Goal: Communication & Community: Participate in discussion

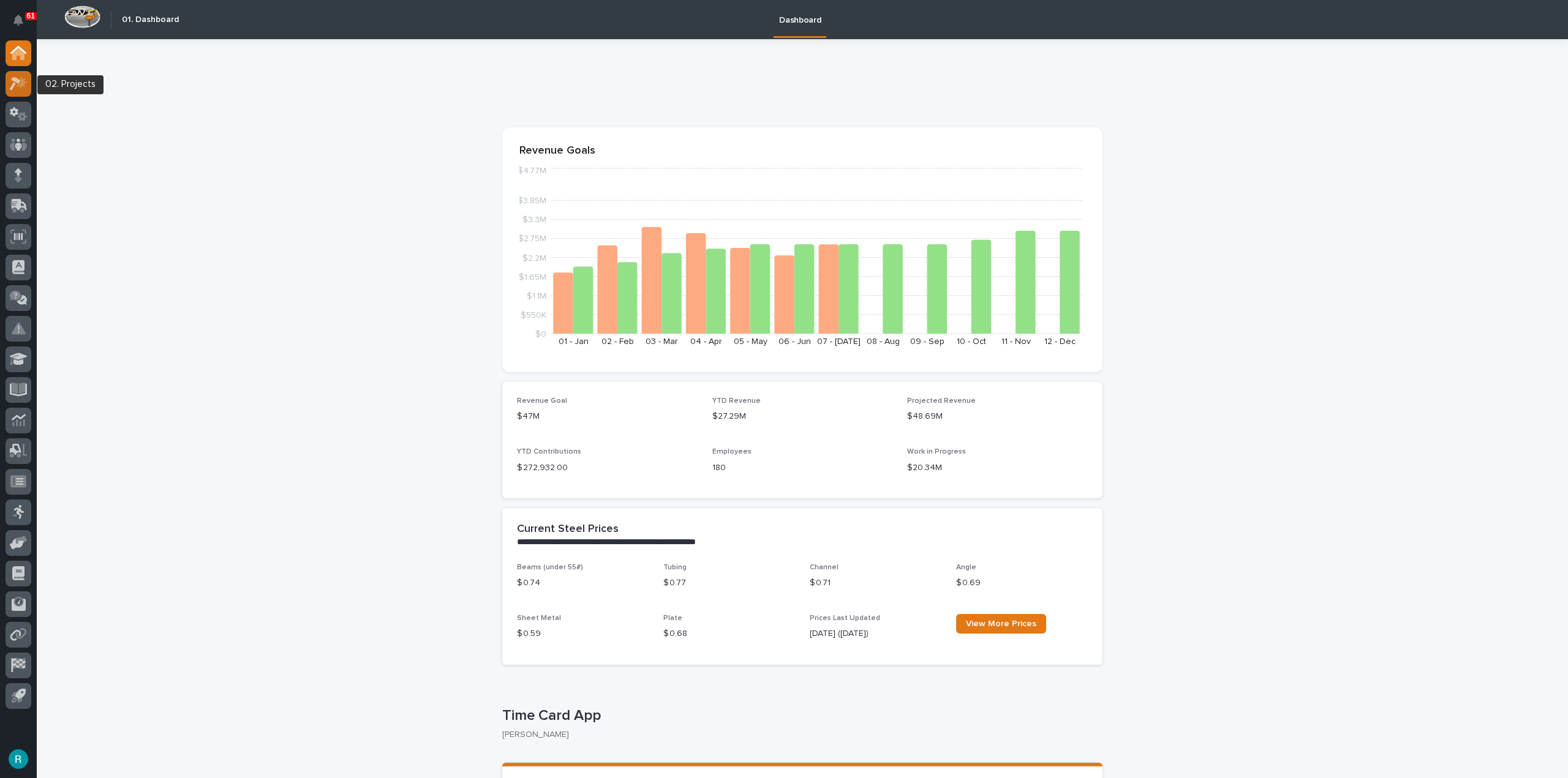
click at [19, 84] on icon at bounding box center [19, 84] width 18 height 14
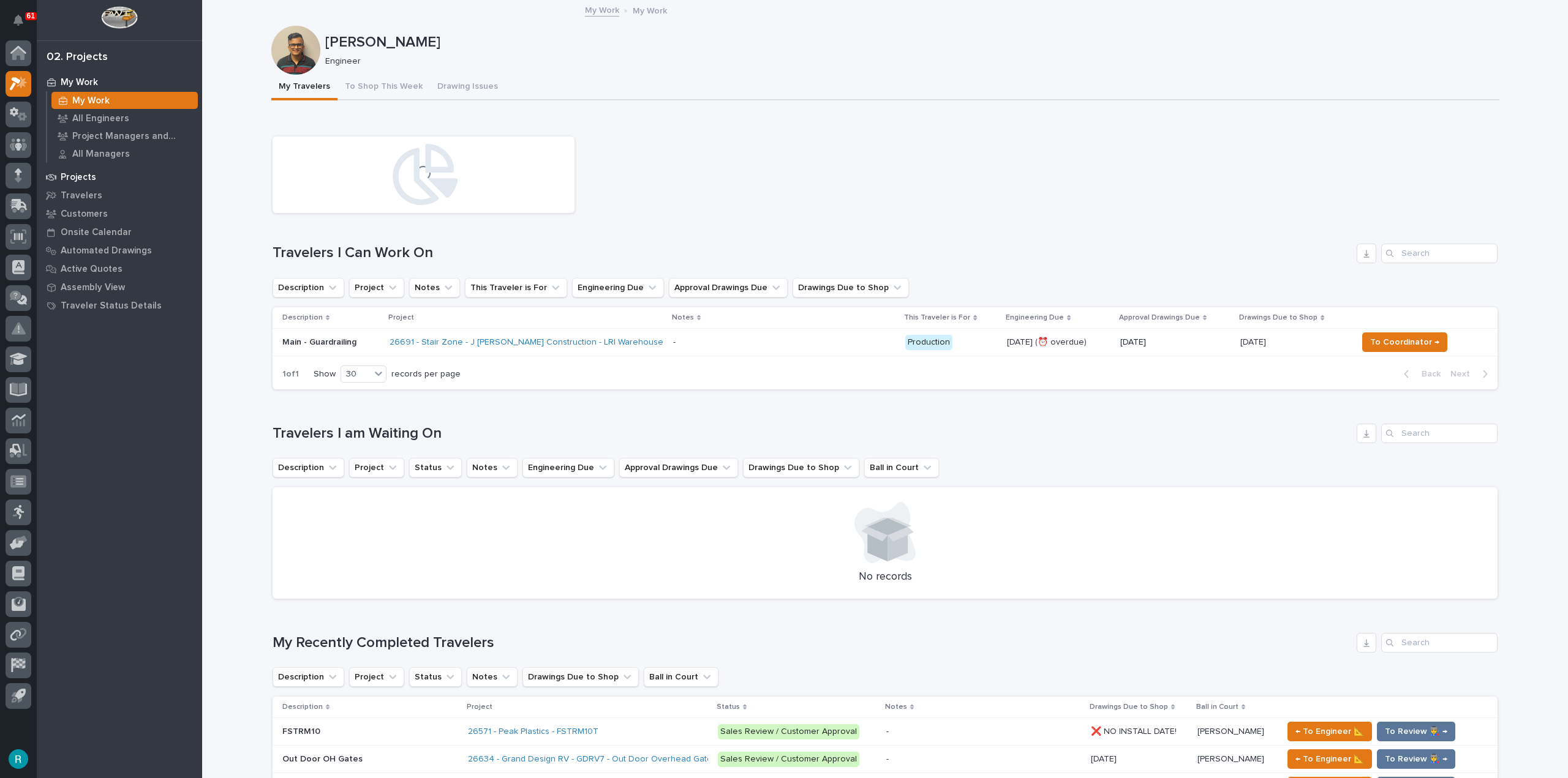
click at [92, 172] on div "Projects" at bounding box center [119, 176] width 159 height 17
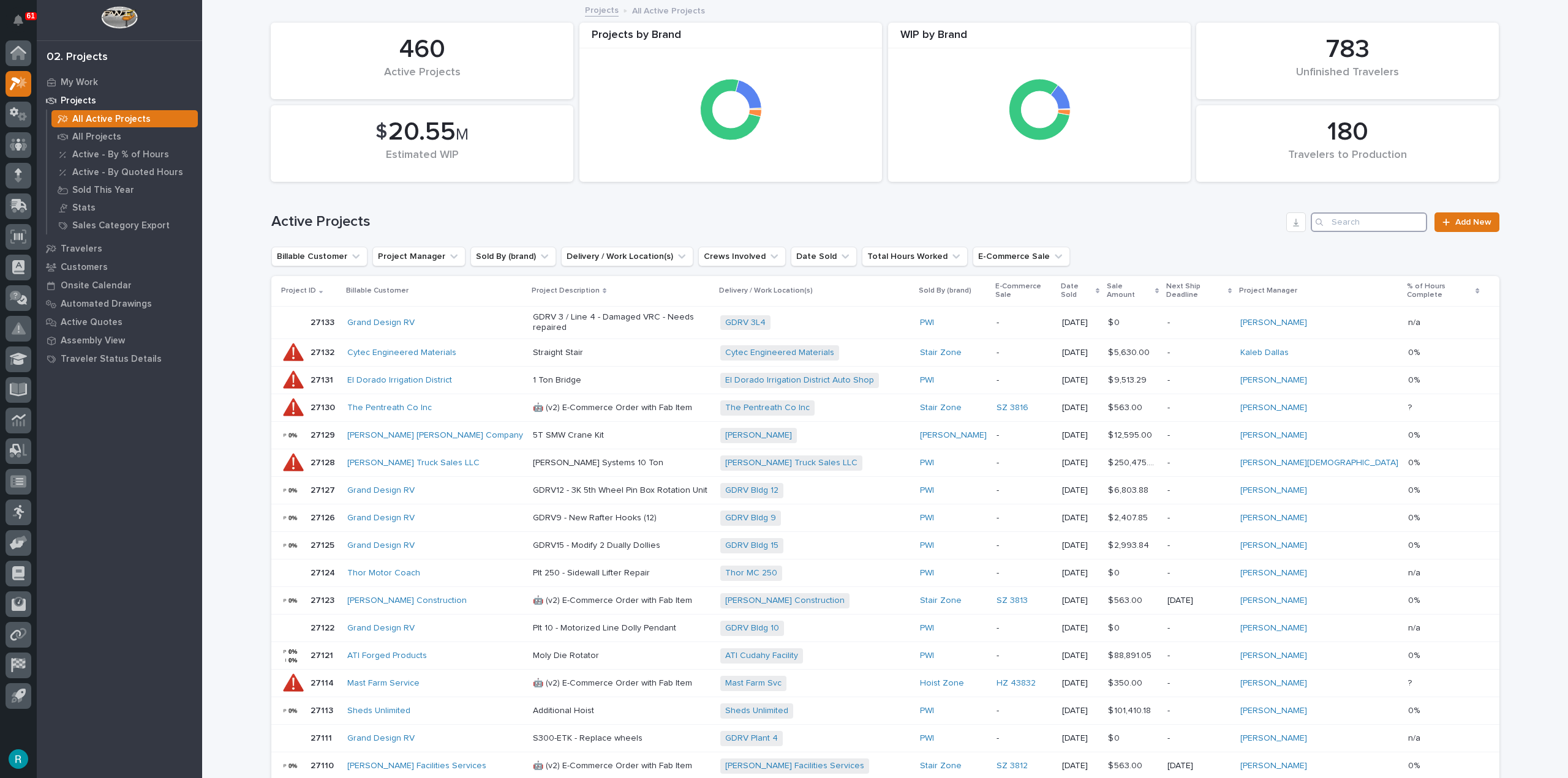
click at [1359, 224] on input "Search" at bounding box center [1368, 222] width 116 height 20
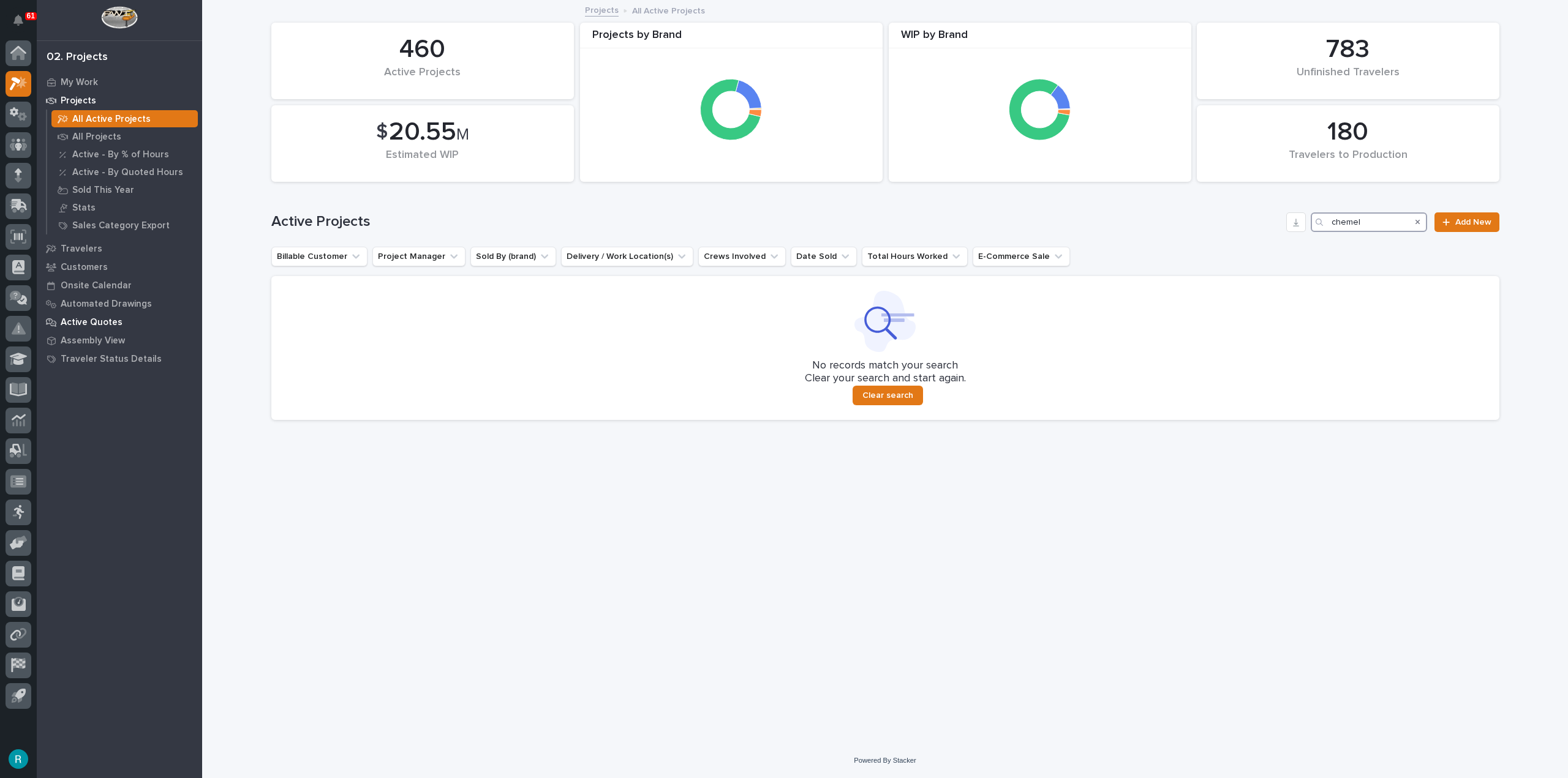
type input "chemel"
click at [85, 321] on p "Active Quotes" at bounding box center [91, 323] width 62 height 11
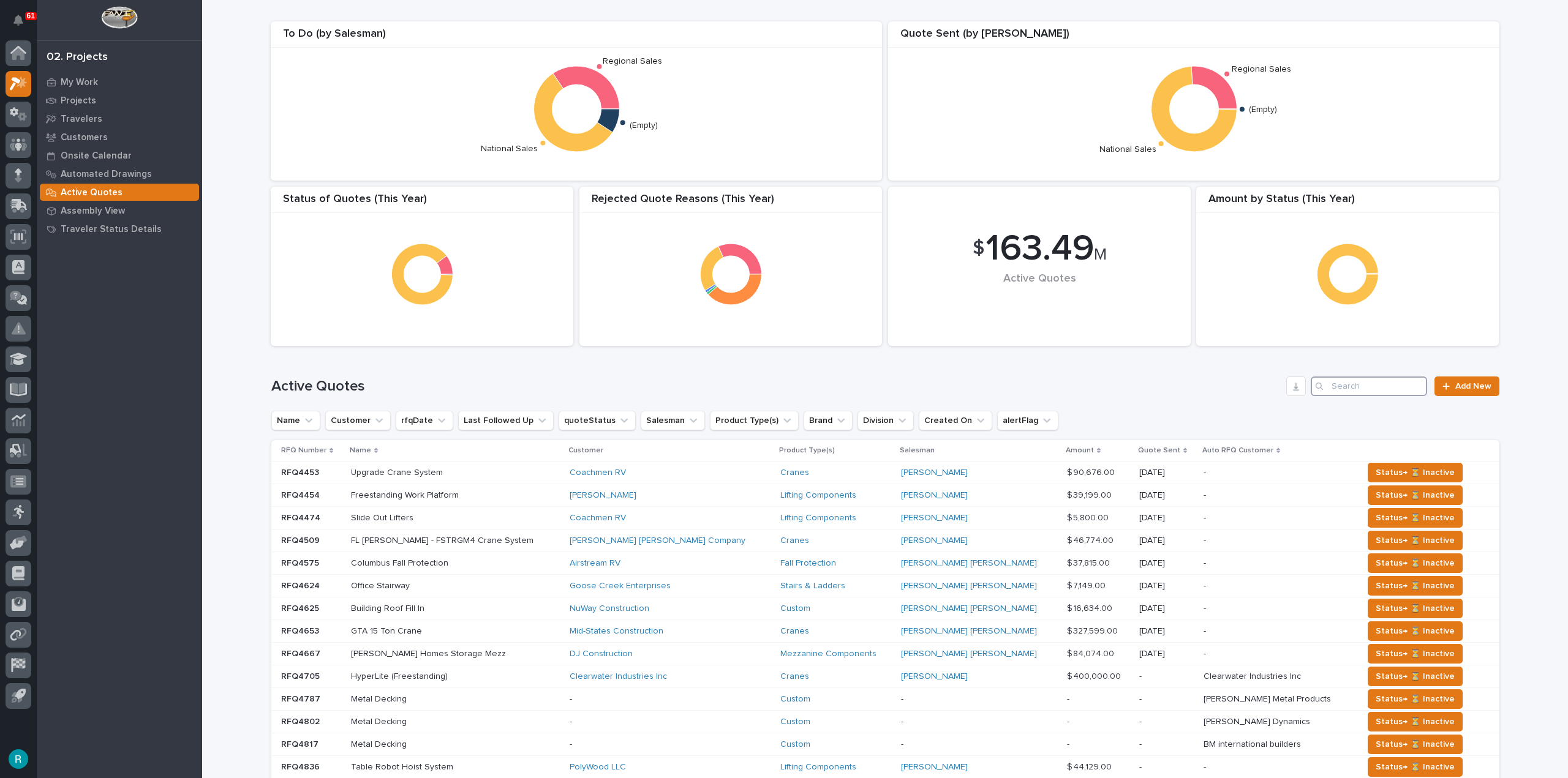
click at [1370, 380] on input "Search" at bounding box center [1368, 387] width 116 height 20
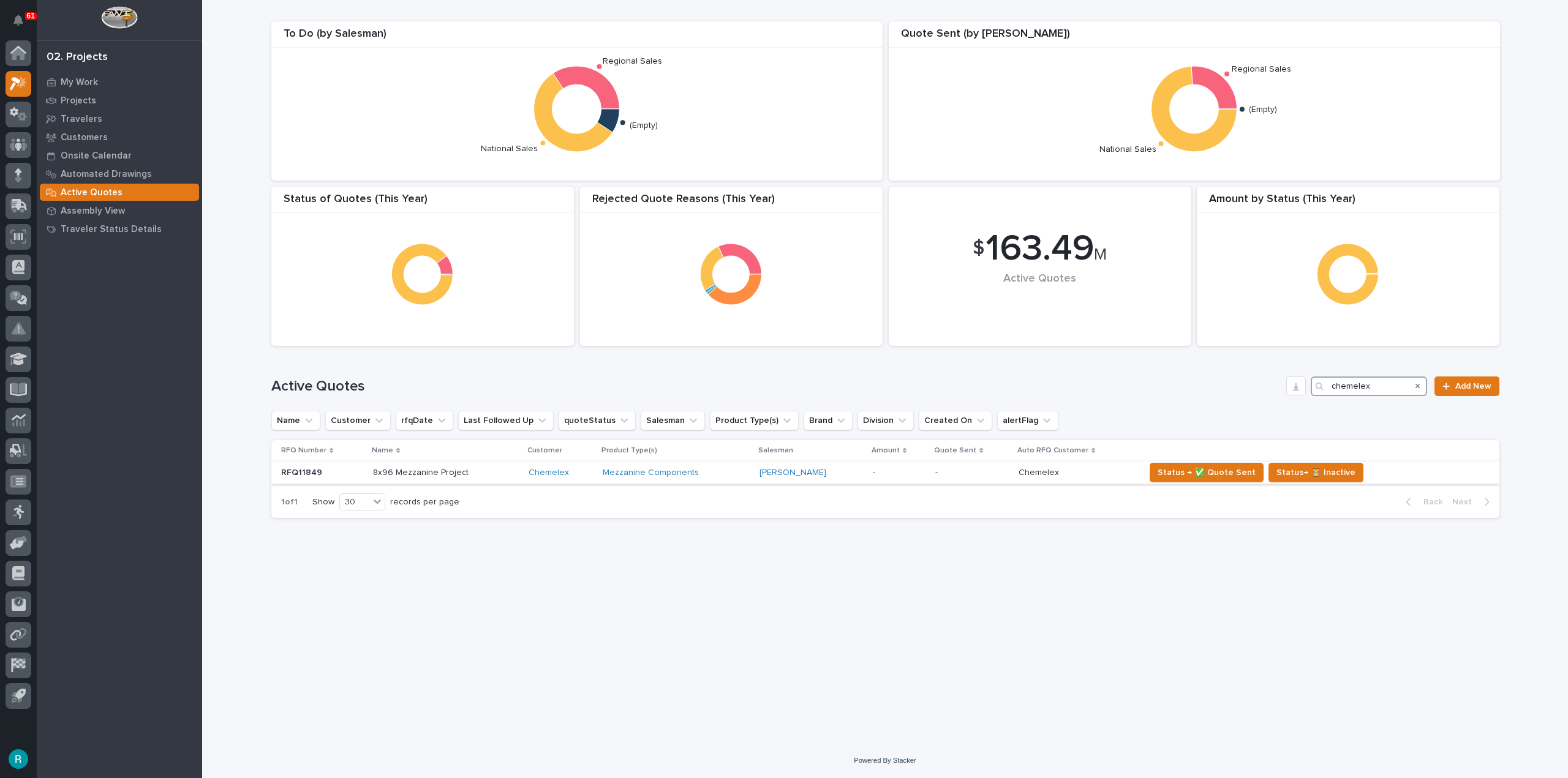
type input "chemelex"
click at [956, 472] on p "-" at bounding box center [972, 473] width 74 height 11
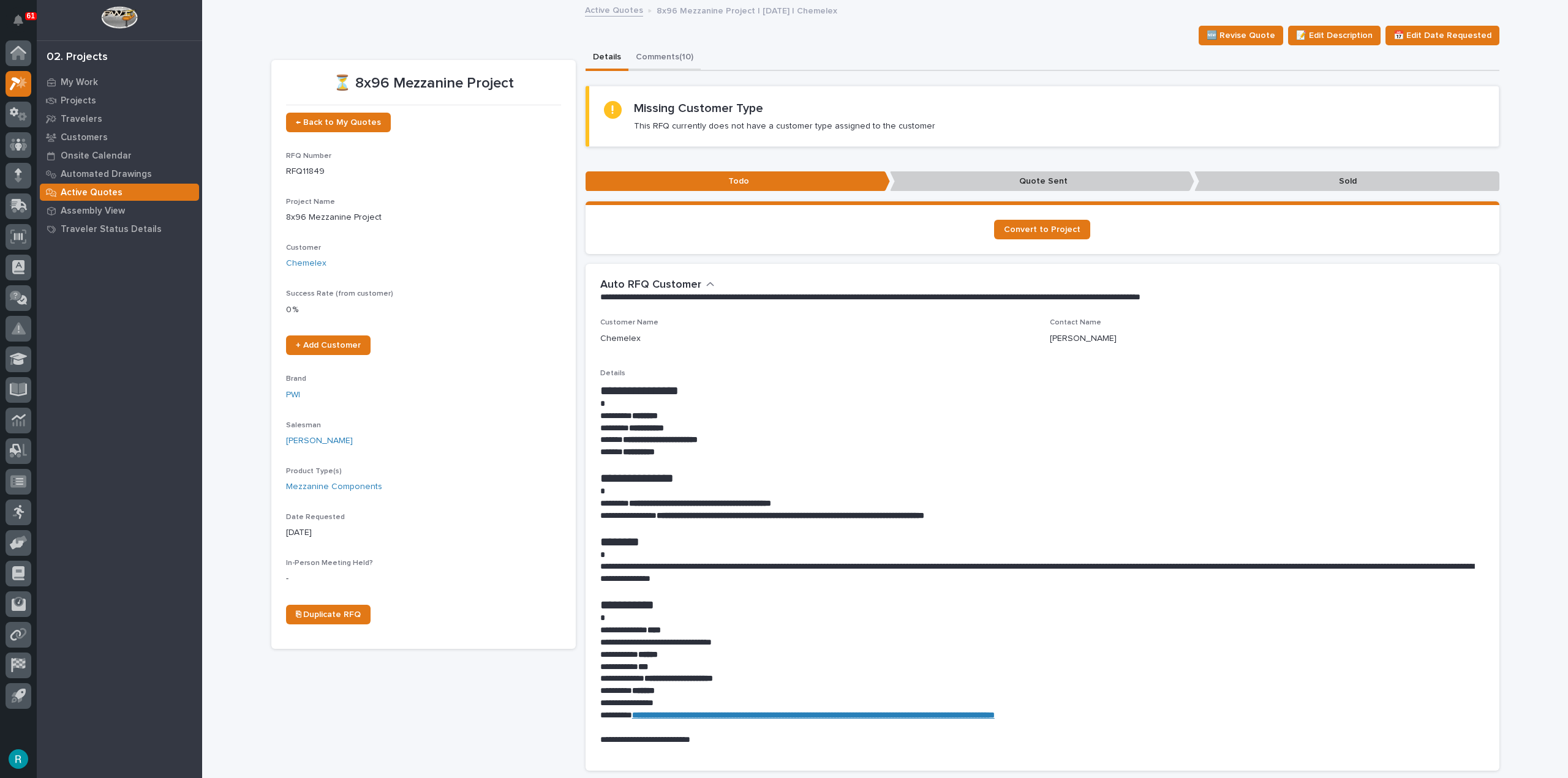
click at [676, 58] on button "Comments (10)" at bounding box center [664, 58] width 72 height 26
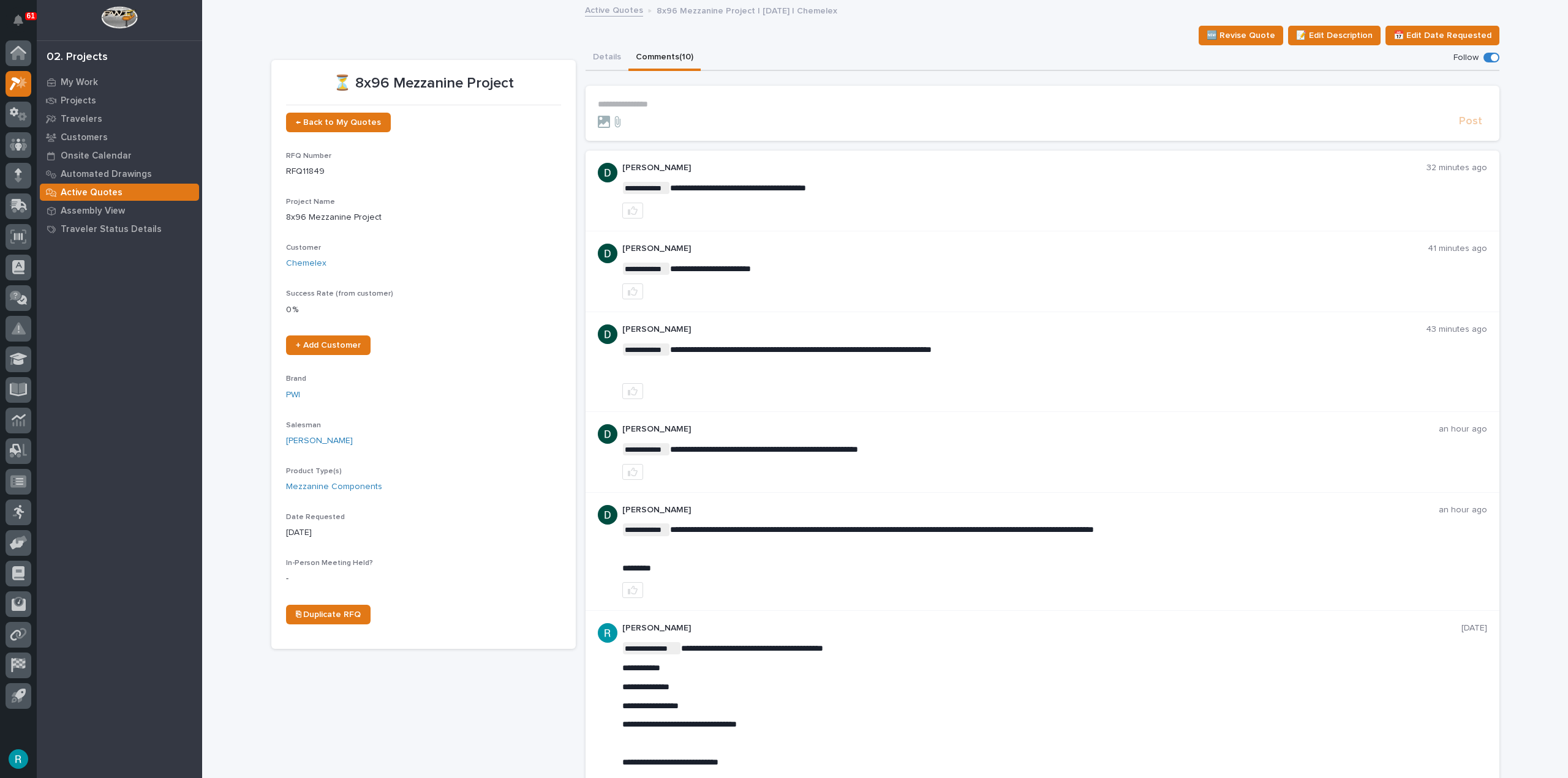
click at [710, 101] on p "**********" at bounding box center [1042, 104] width 889 height 11
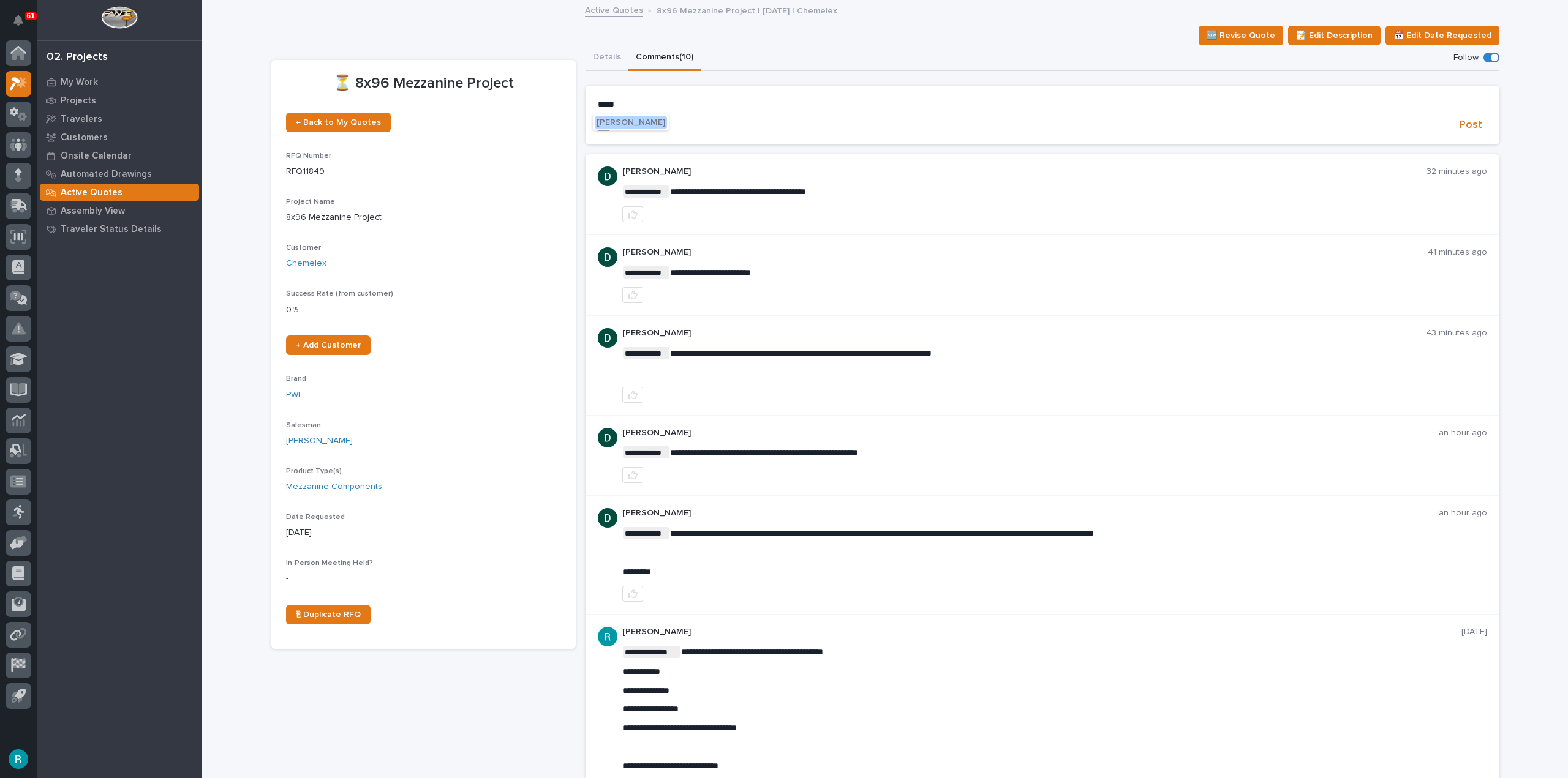
drag, startPoint x: 645, startPoint y: 122, endPoint x: 656, endPoint y: 117, distance: 12.1
click at [645, 122] on span "[PERSON_NAME]" at bounding box center [631, 122] width 68 height 9
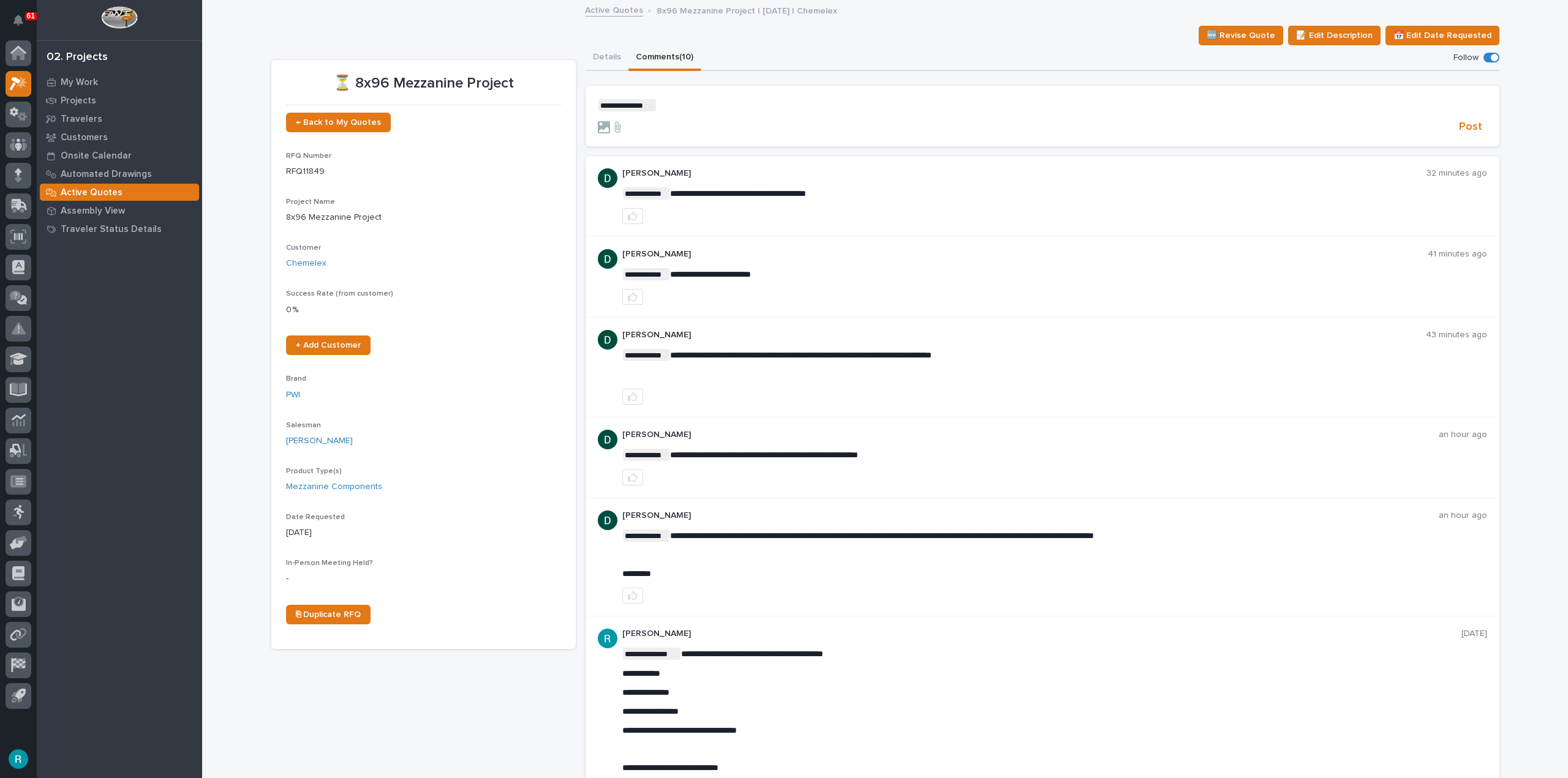
click at [692, 104] on p "**********" at bounding box center [1042, 105] width 889 height 13
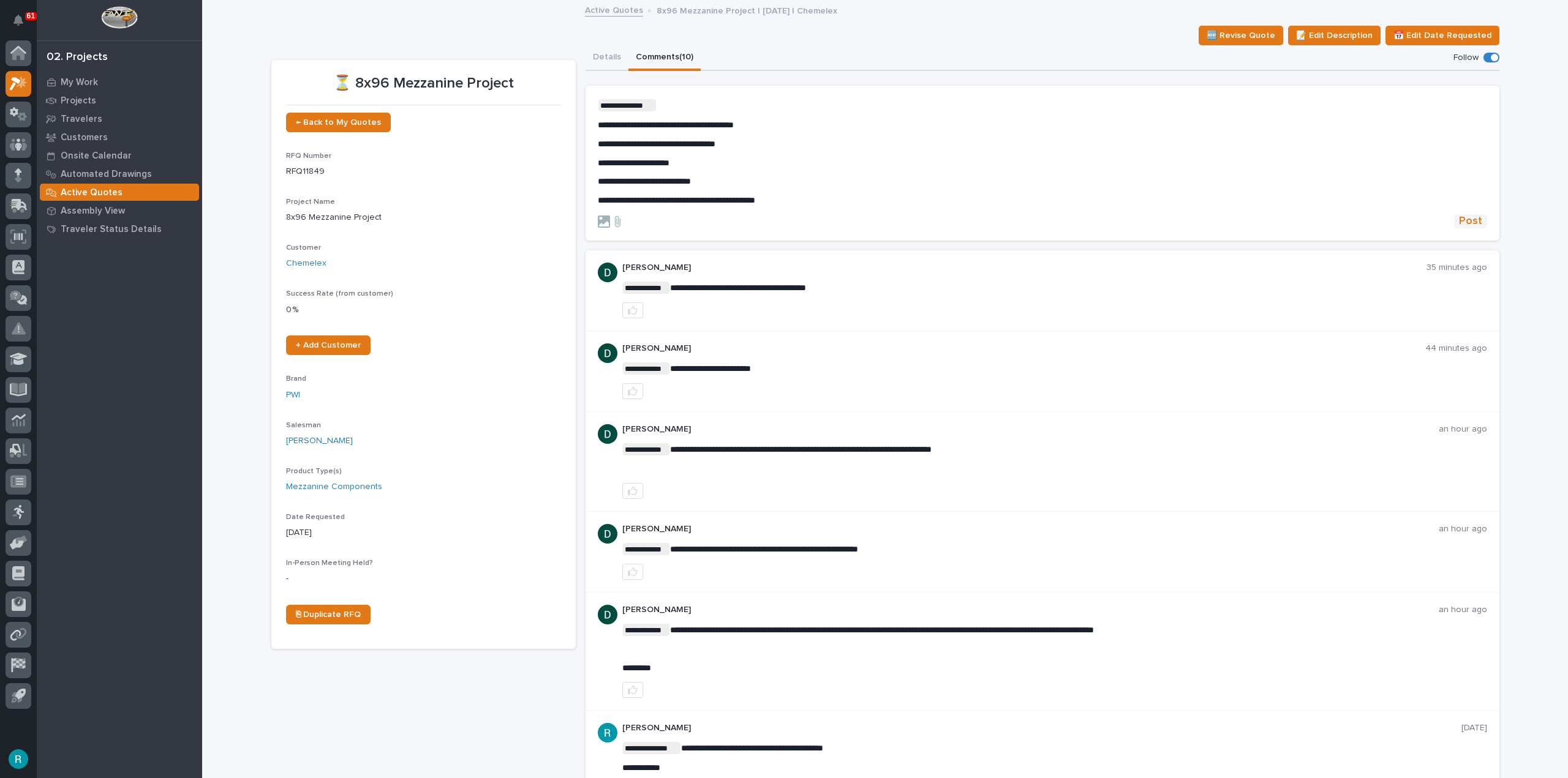
click at [1470, 226] on span "Post" at bounding box center [1470, 221] width 23 height 14
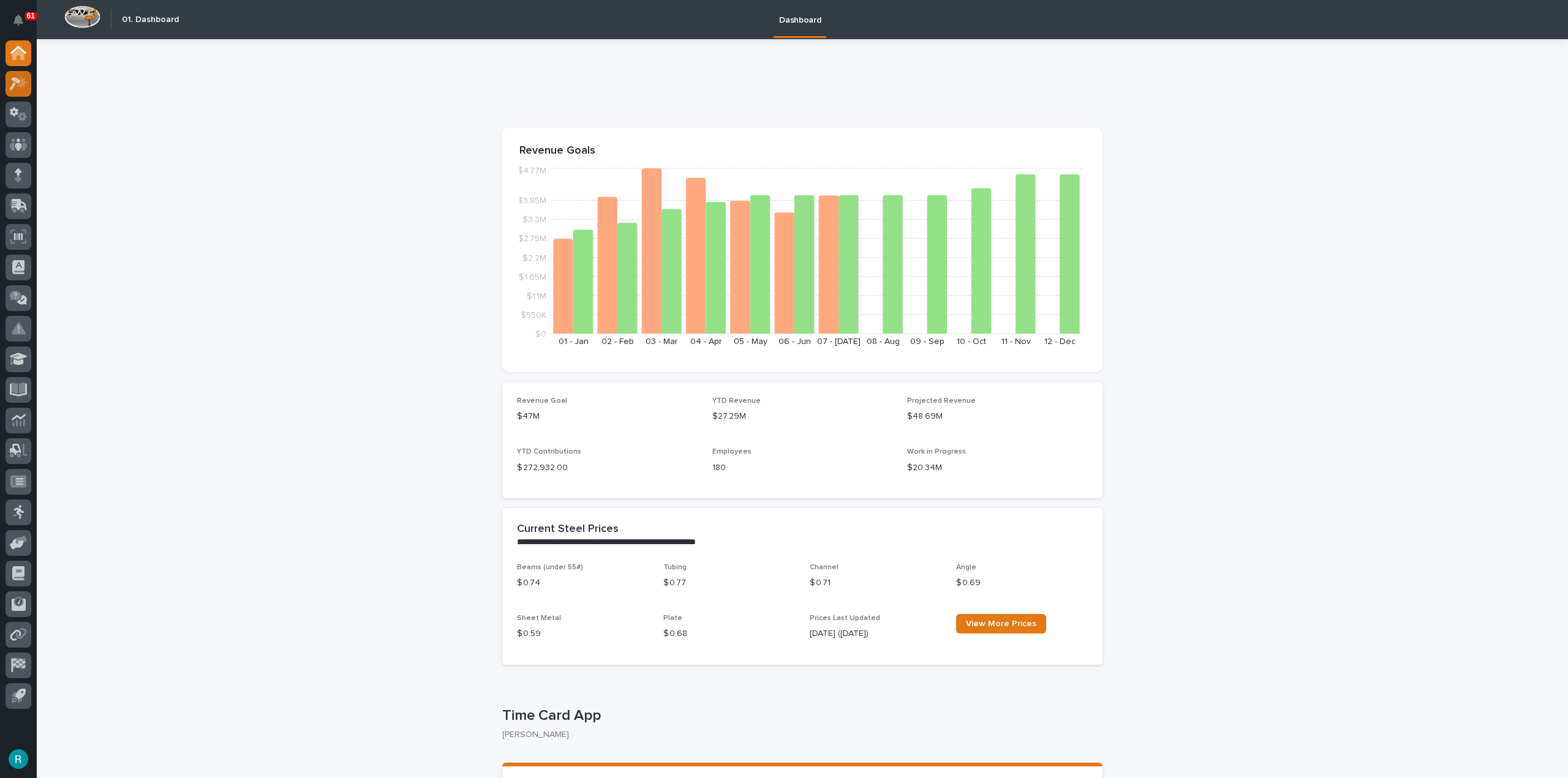
click at [22, 81] on icon at bounding box center [22, 82] width 11 height 13
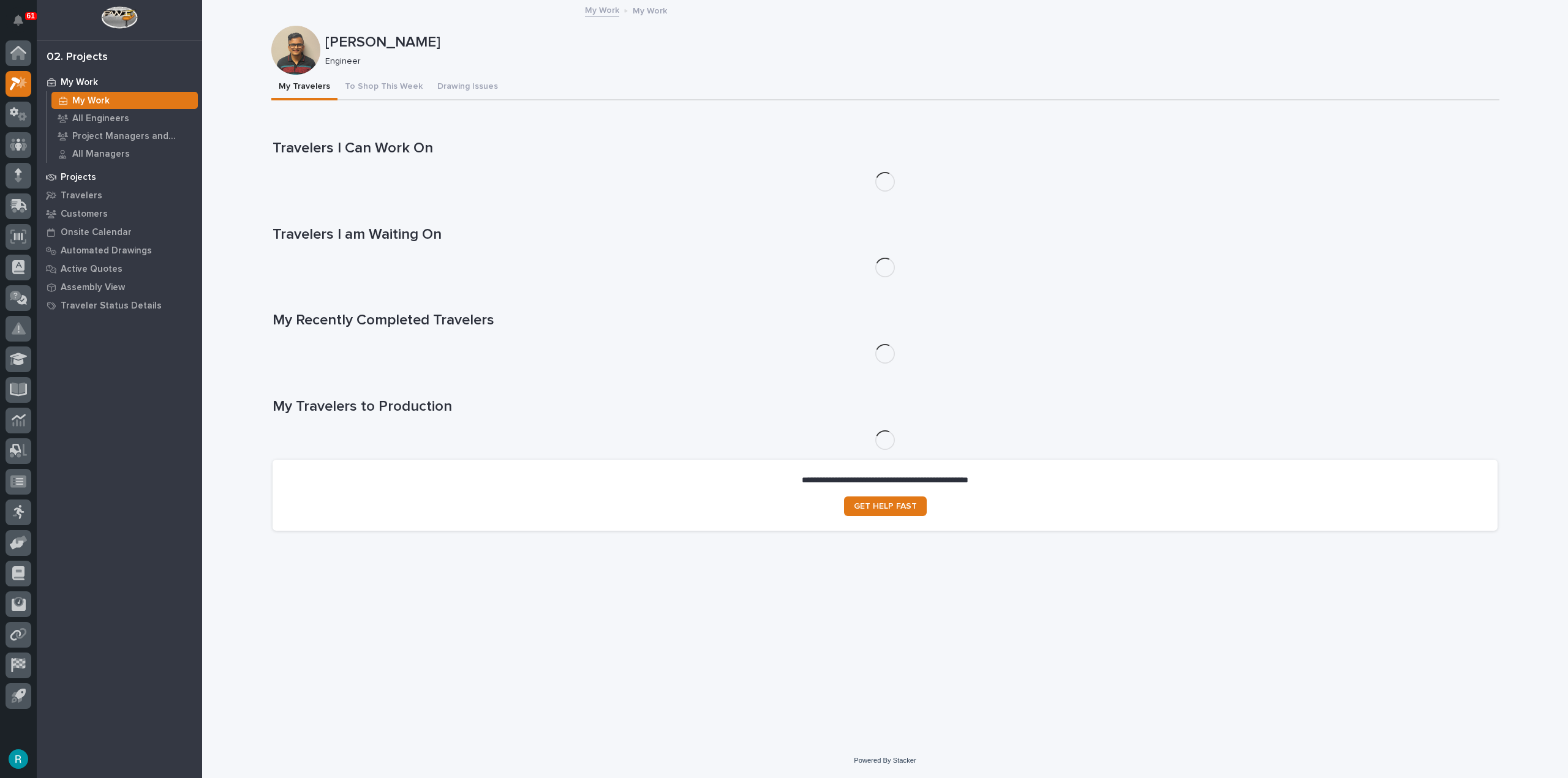
click at [90, 174] on p "Projects" at bounding box center [77, 177] width 35 height 11
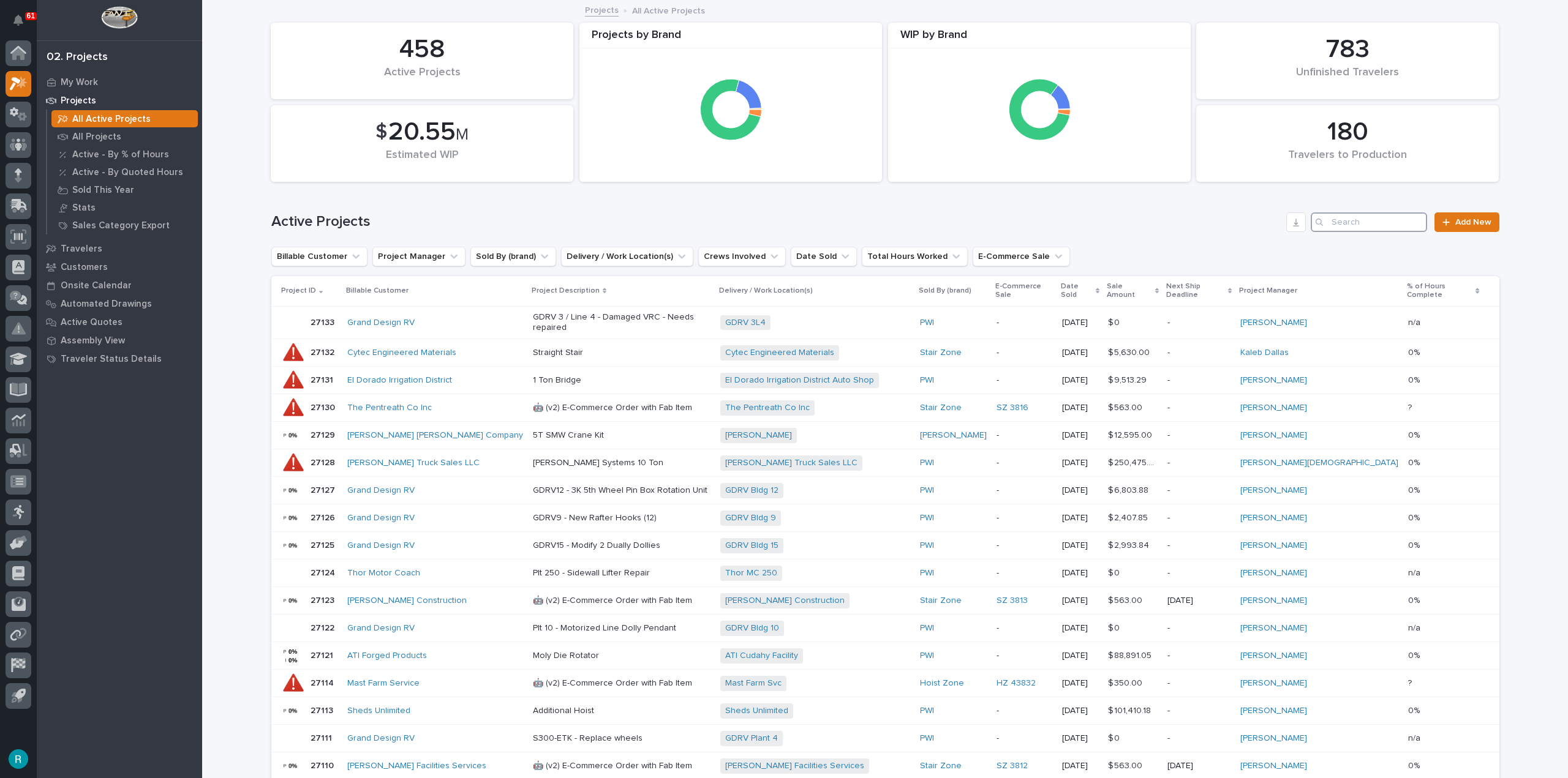
click at [1348, 224] on input "Search" at bounding box center [1368, 222] width 116 height 20
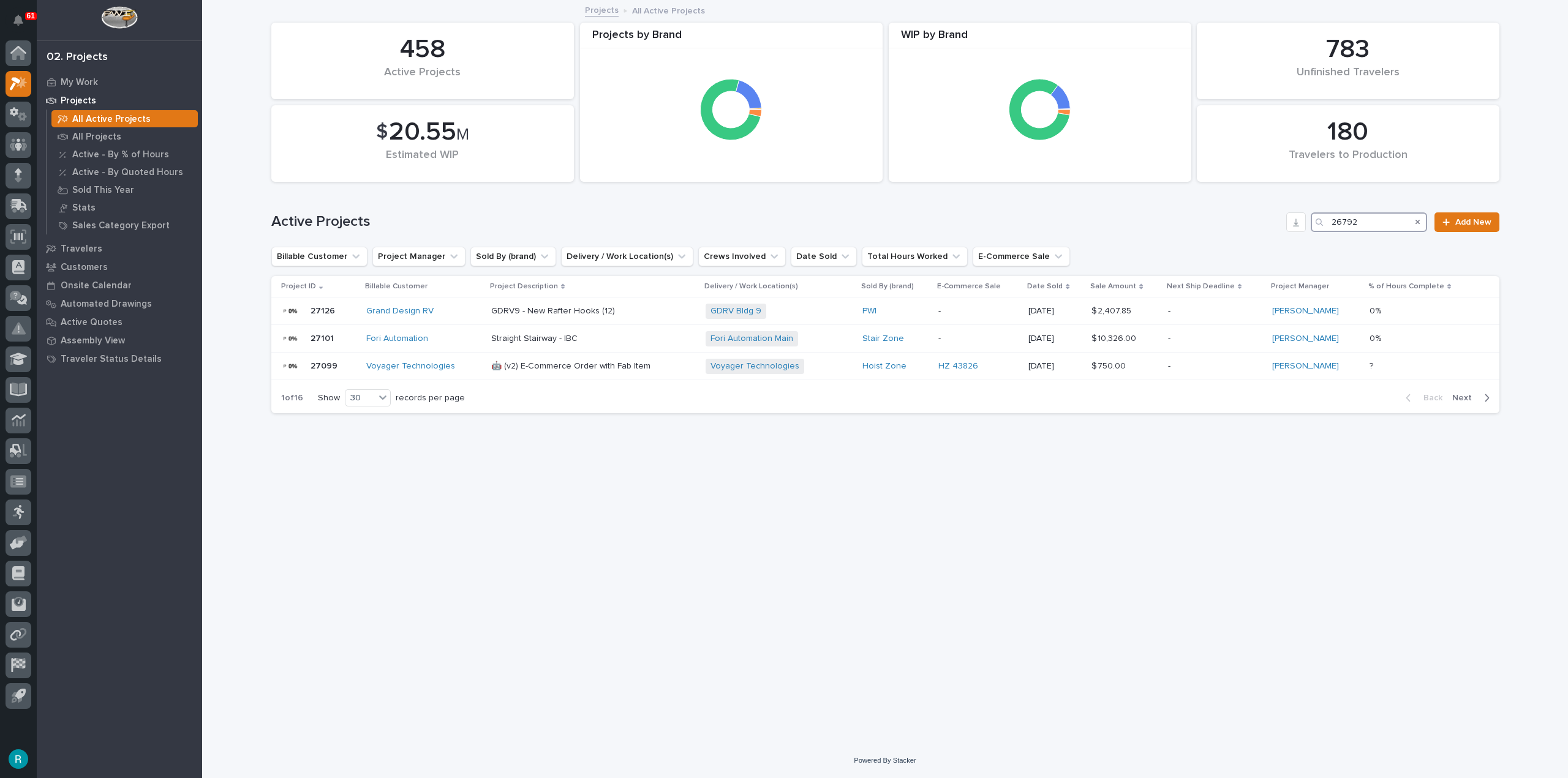
type input "26792"
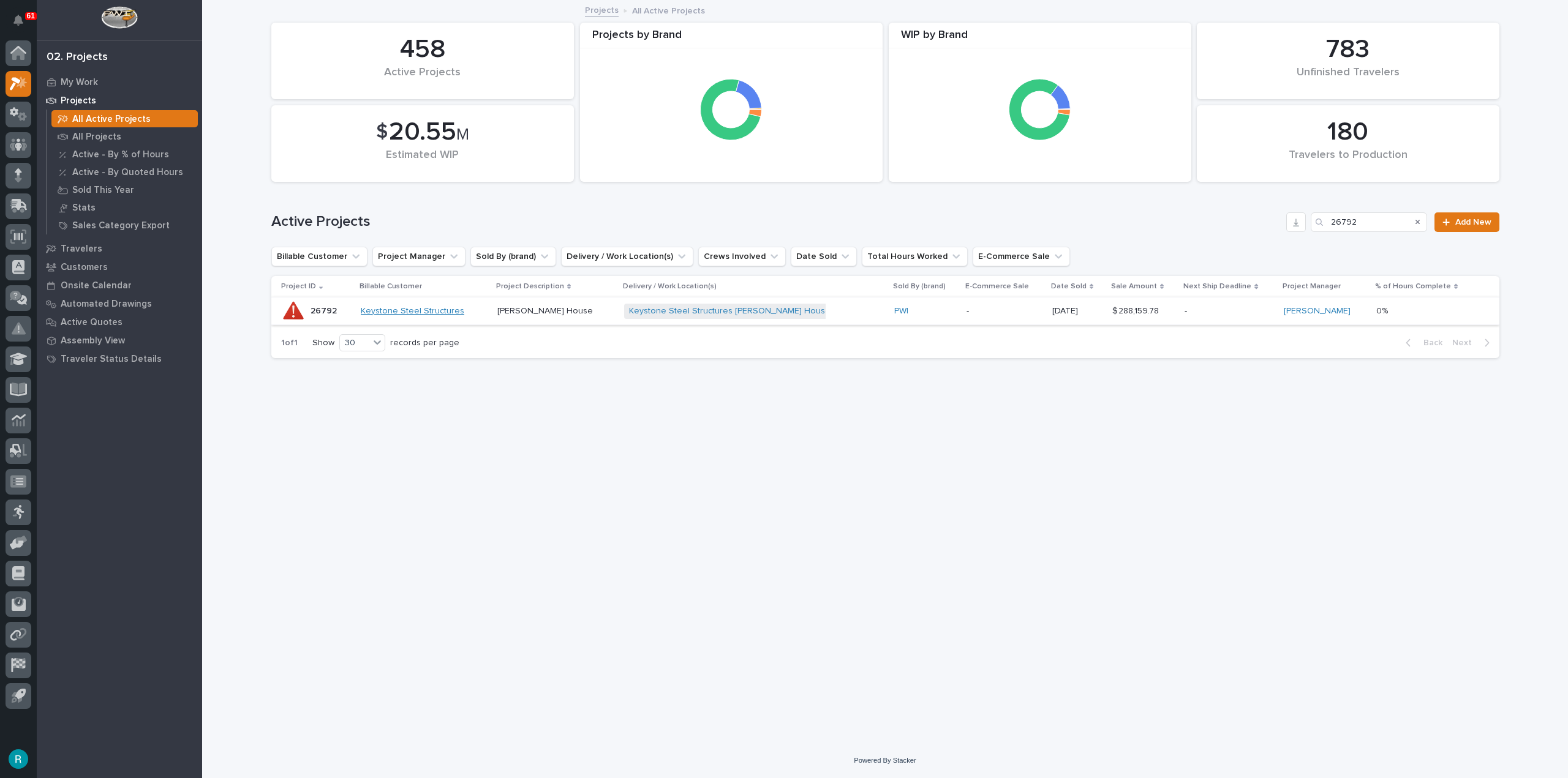
click at [461, 310] on link "Keystone Steel Structures" at bounding box center [412, 311] width 103 height 11
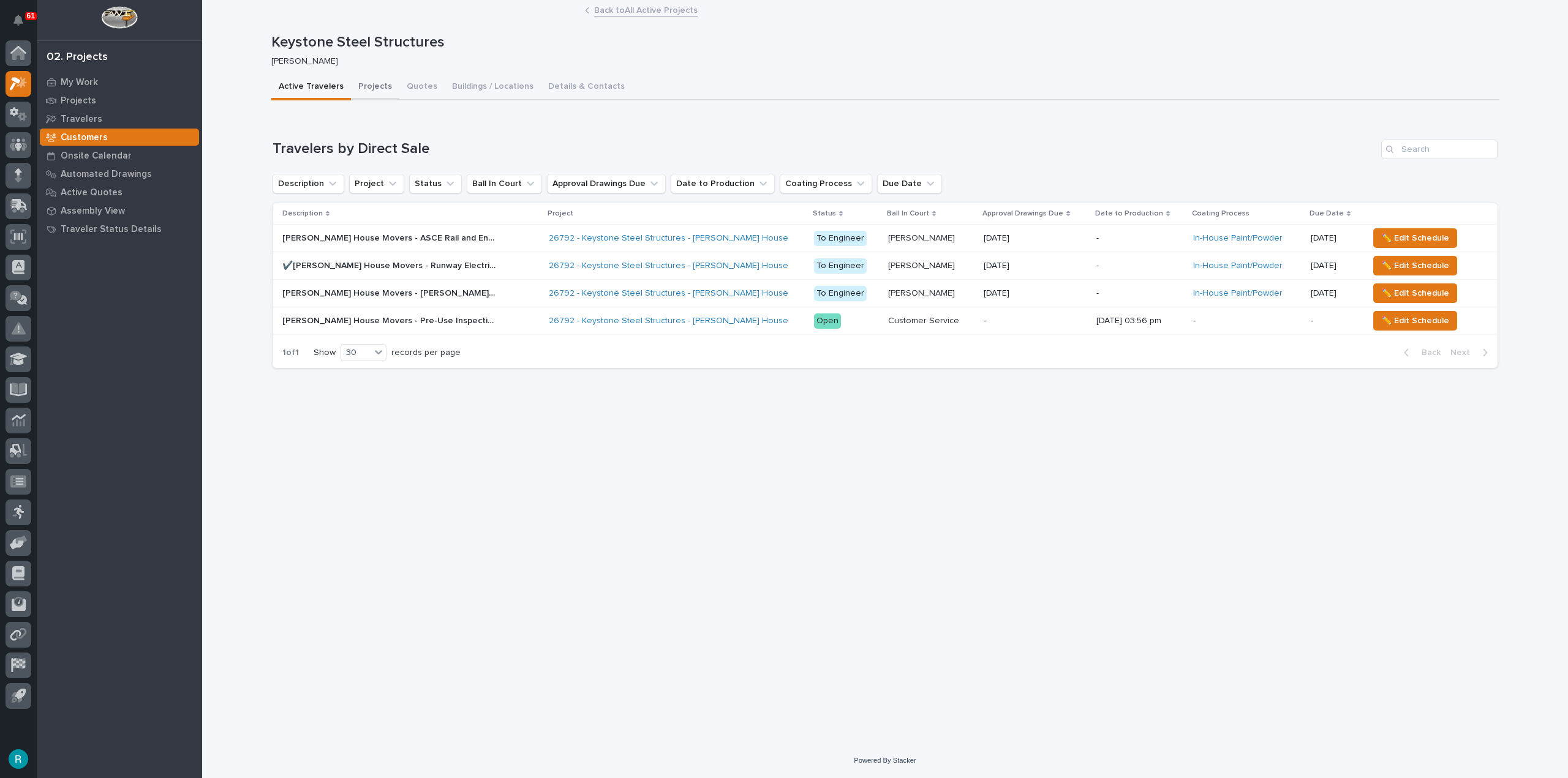
click at [366, 79] on button "Projects" at bounding box center [375, 87] width 49 height 26
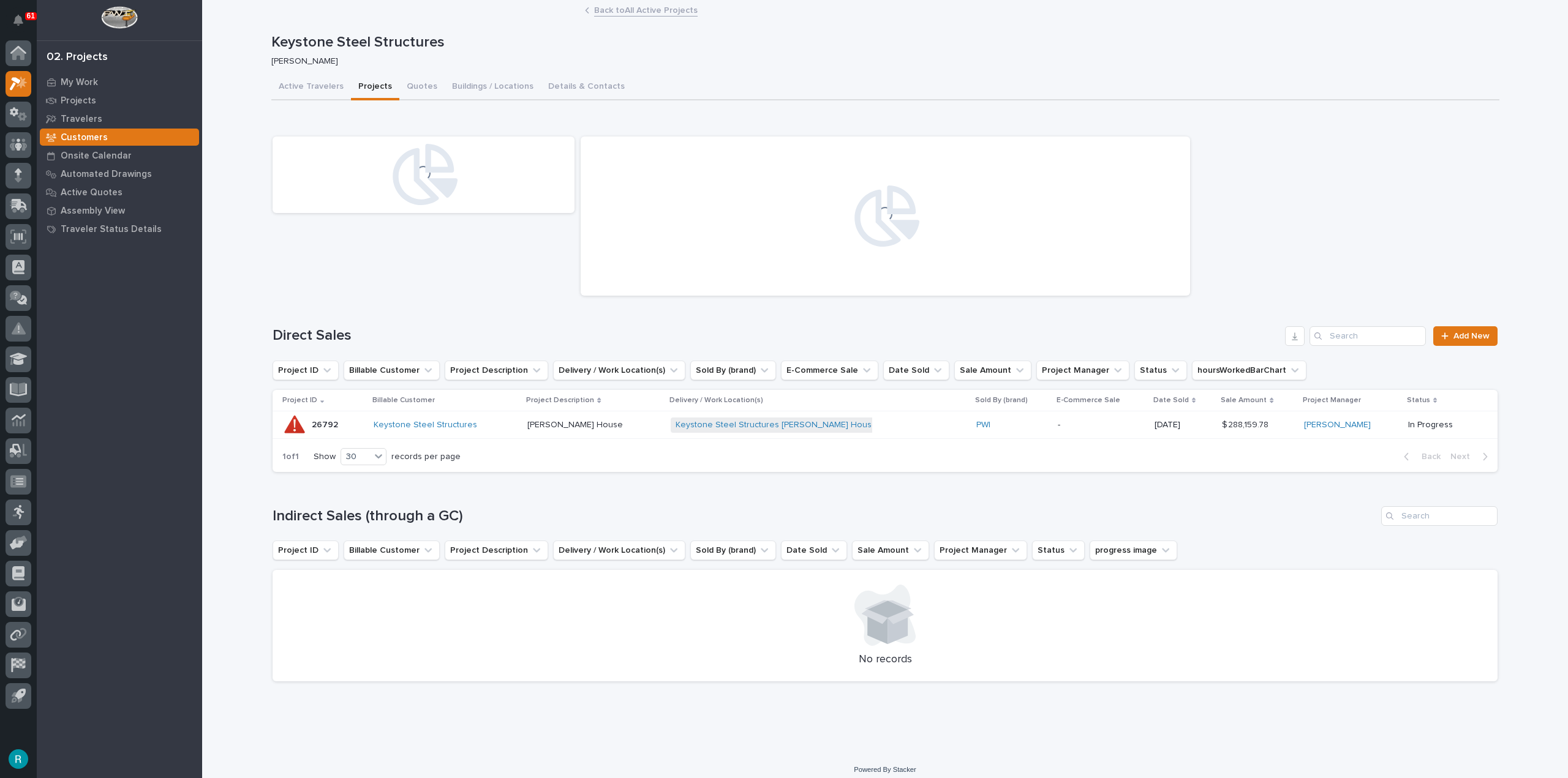
click at [351, 423] on div "26792 26792" at bounding box center [323, 425] width 82 height 24
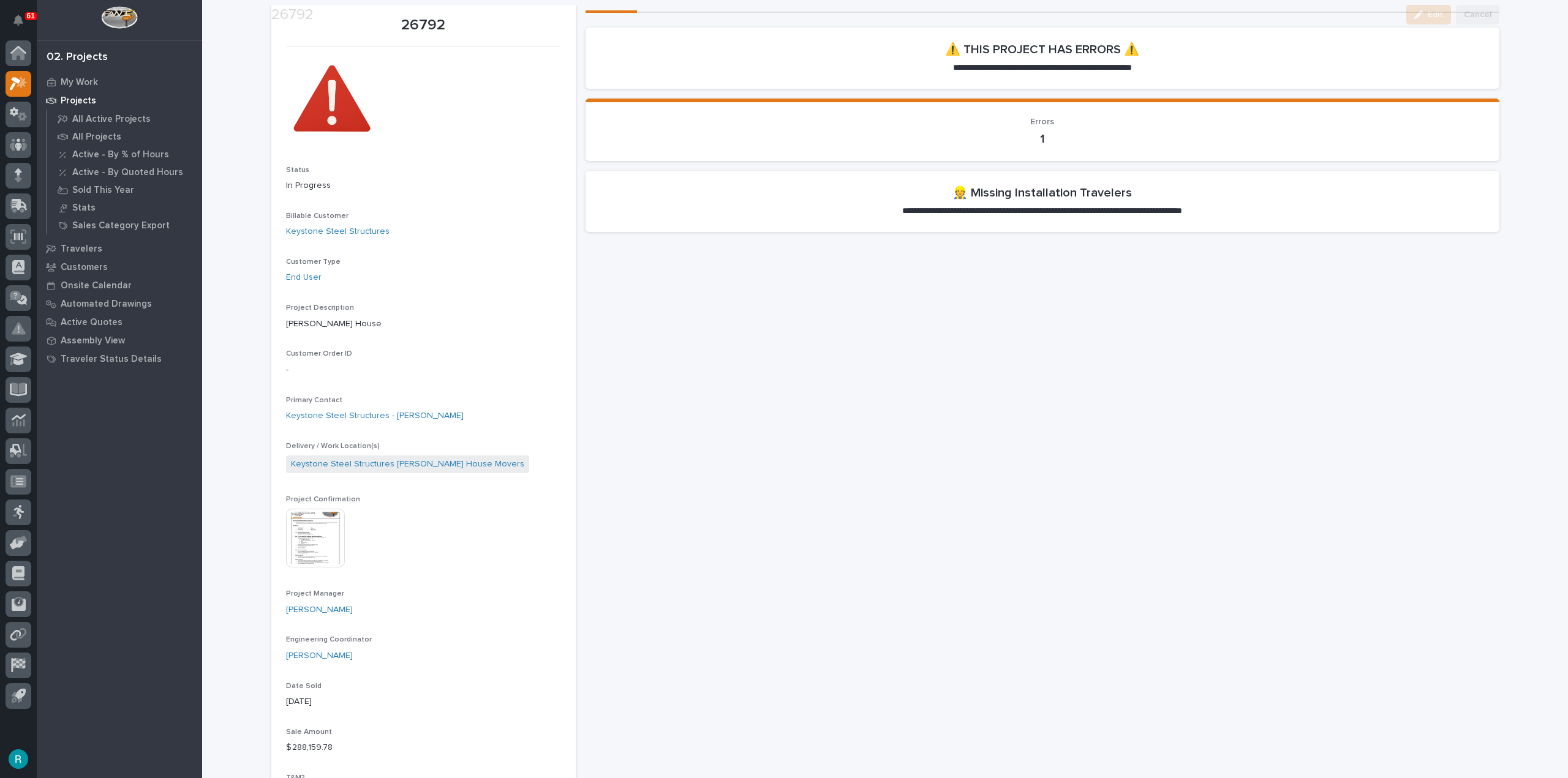
scroll to position [61, 0]
click at [301, 530] on img at bounding box center [315, 534] width 58 height 58
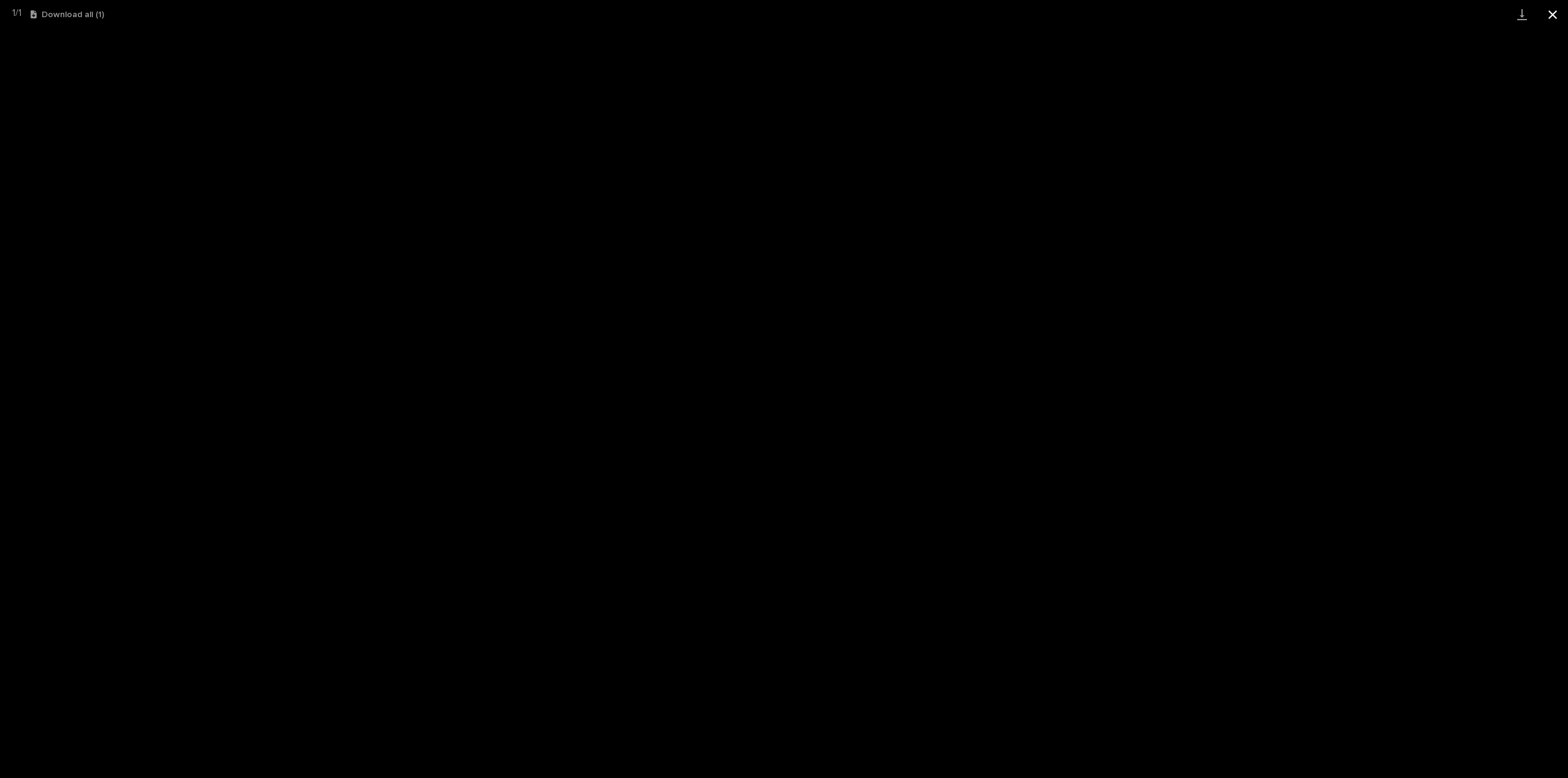
click at [1556, 13] on button "Close gallery" at bounding box center [1553, 14] width 31 height 29
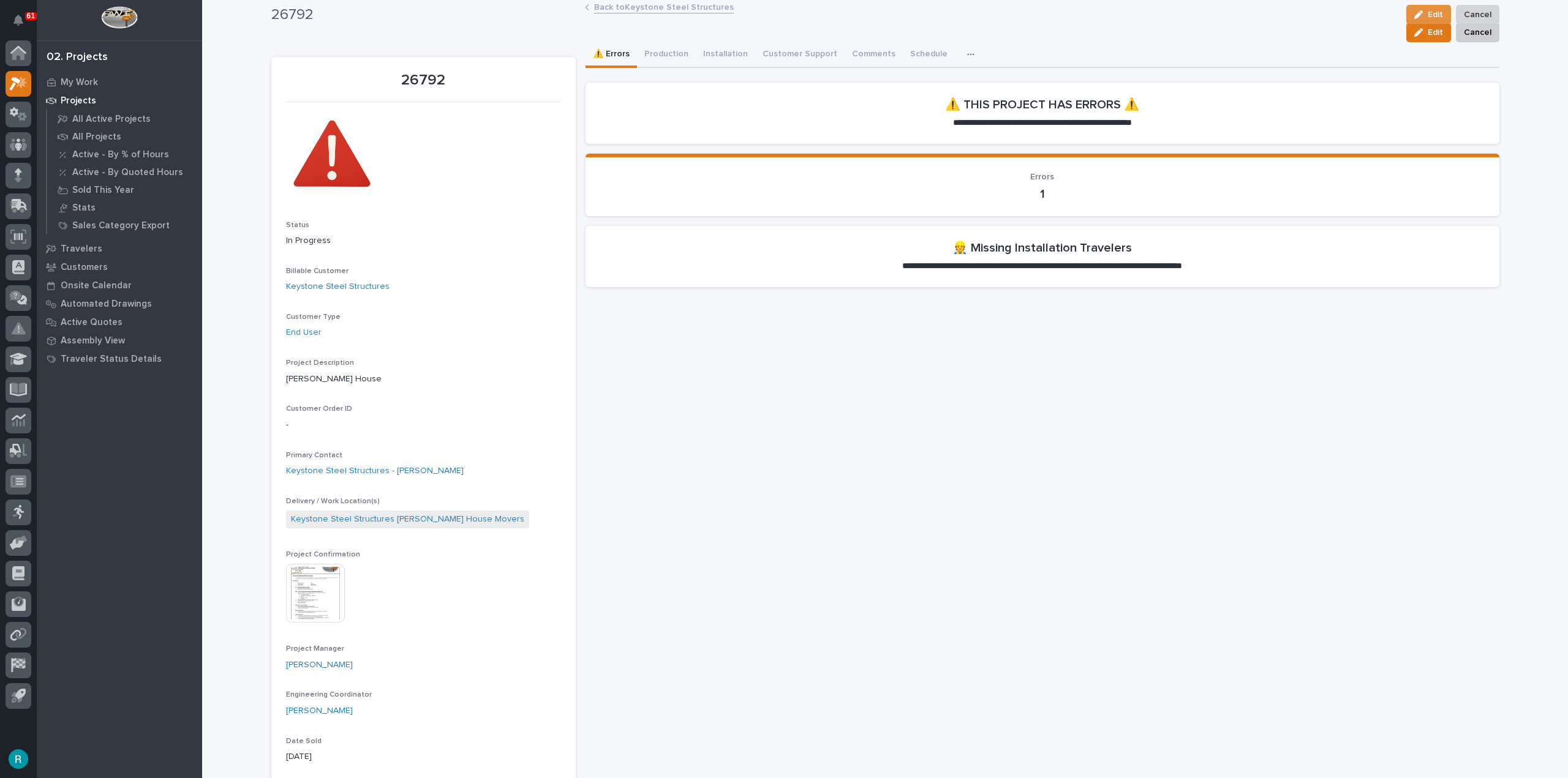
scroll to position [0, 0]
